Goal: Transaction & Acquisition: Book appointment/travel/reservation

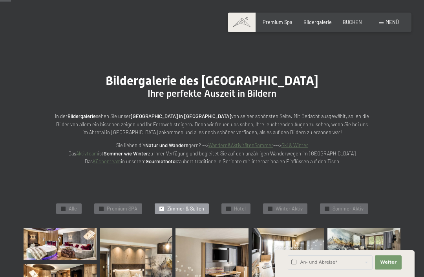
scroll to position [12, 0]
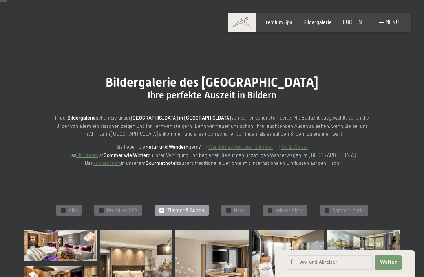
click at [391, 24] on span "Menü" at bounding box center [392, 22] width 13 height 6
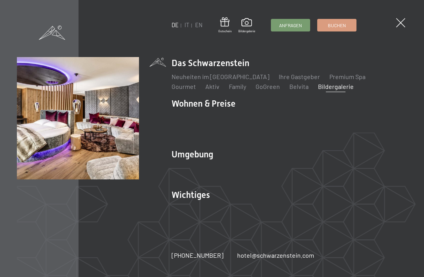
click at [263, 117] on link "Zimmer & Preise" at bounding box center [255, 116] width 46 height 7
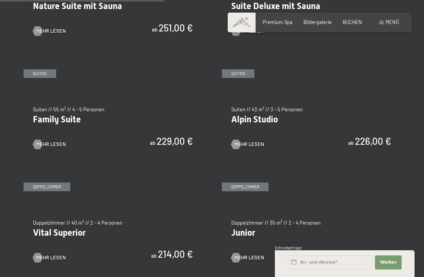
scroll to position [700, 0]
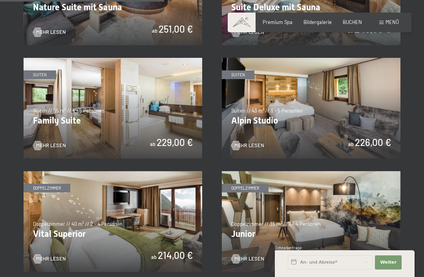
click at [117, 128] on img at bounding box center [113, 108] width 179 height 101
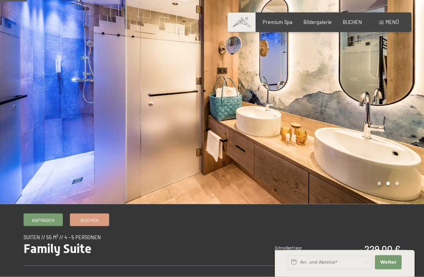
scroll to position [52, 0]
click at [397, 119] on div at bounding box center [318, 75] width 212 height 255
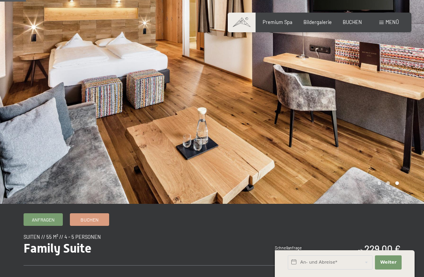
click at [372, 136] on div at bounding box center [318, 75] width 212 height 255
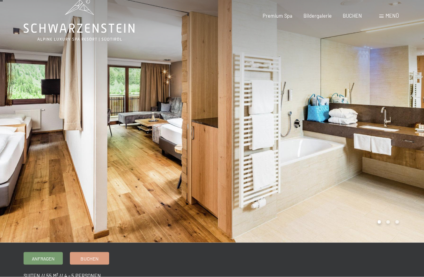
scroll to position [0, 0]
